Goal: Task Accomplishment & Management: Use online tool/utility

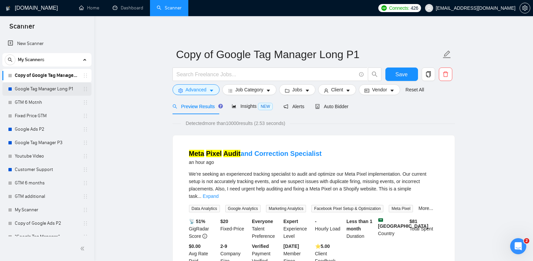
click at [58, 92] on link "Google Tag Manager Long P1" at bounding box center [47, 88] width 64 height 13
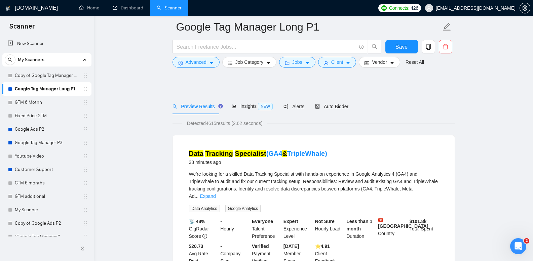
scroll to position [168, 0]
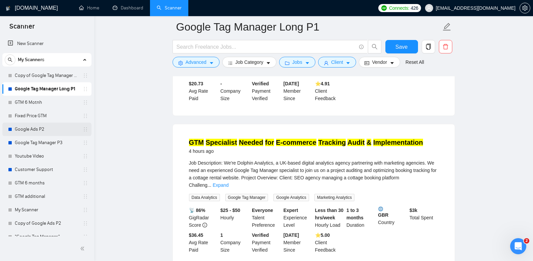
click at [51, 128] on link "Google Ads P2" at bounding box center [47, 129] width 64 height 13
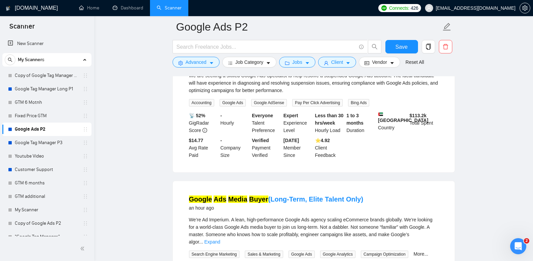
scroll to position [67, 0]
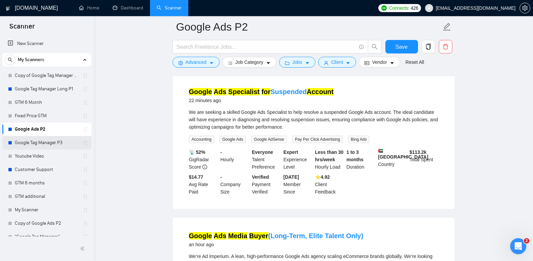
click at [65, 144] on link "Google Tag Manager P3" at bounding box center [47, 142] width 64 height 13
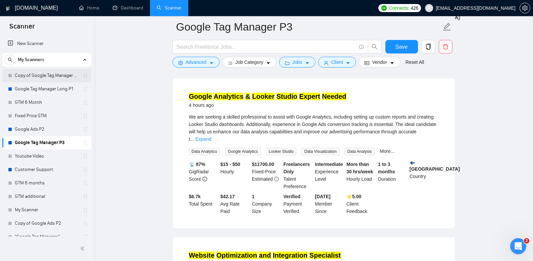
click at [63, 78] on link "Copy of Google Tag Manager Long P1" at bounding box center [47, 75] width 64 height 13
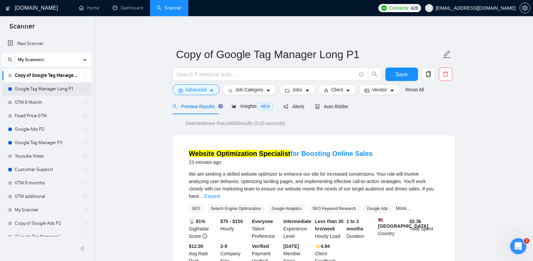
click at [63, 85] on link "Google Tag Manager Long P1" at bounding box center [47, 88] width 64 height 13
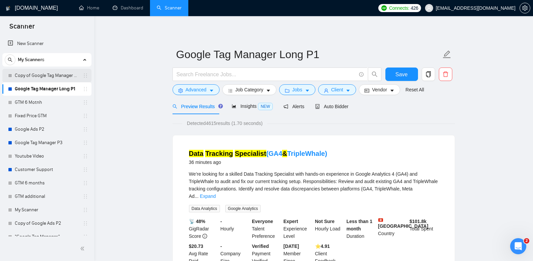
click at [65, 72] on link "Copy of Google Tag Manager Long P1" at bounding box center [47, 75] width 64 height 13
